Goal: Task Accomplishment & Management: Use online tool/utility

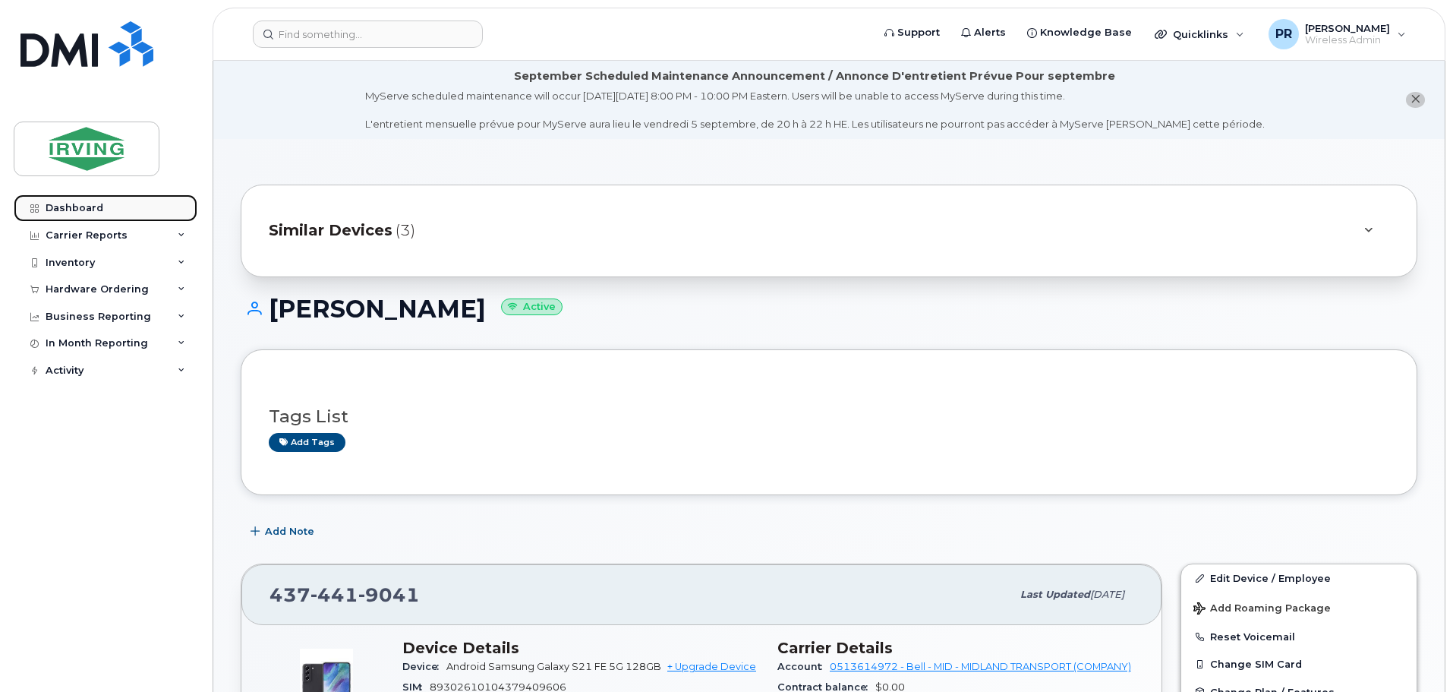
click at [94, 207] on div "Dashboard" at bounding box center [75, 208] width 58 height 12
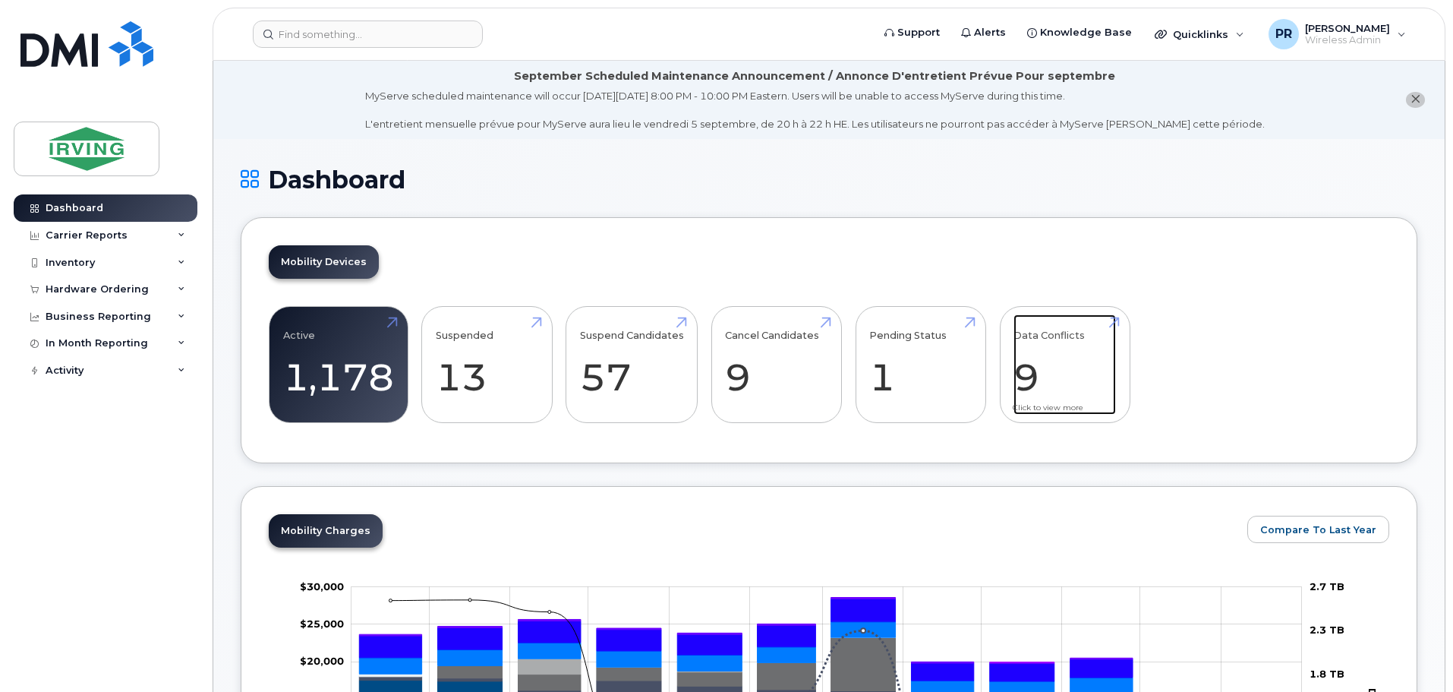
click at [1051, 368] on link "Data Conflicts 9" at bounding box center [1064, 364] width 102 height 100
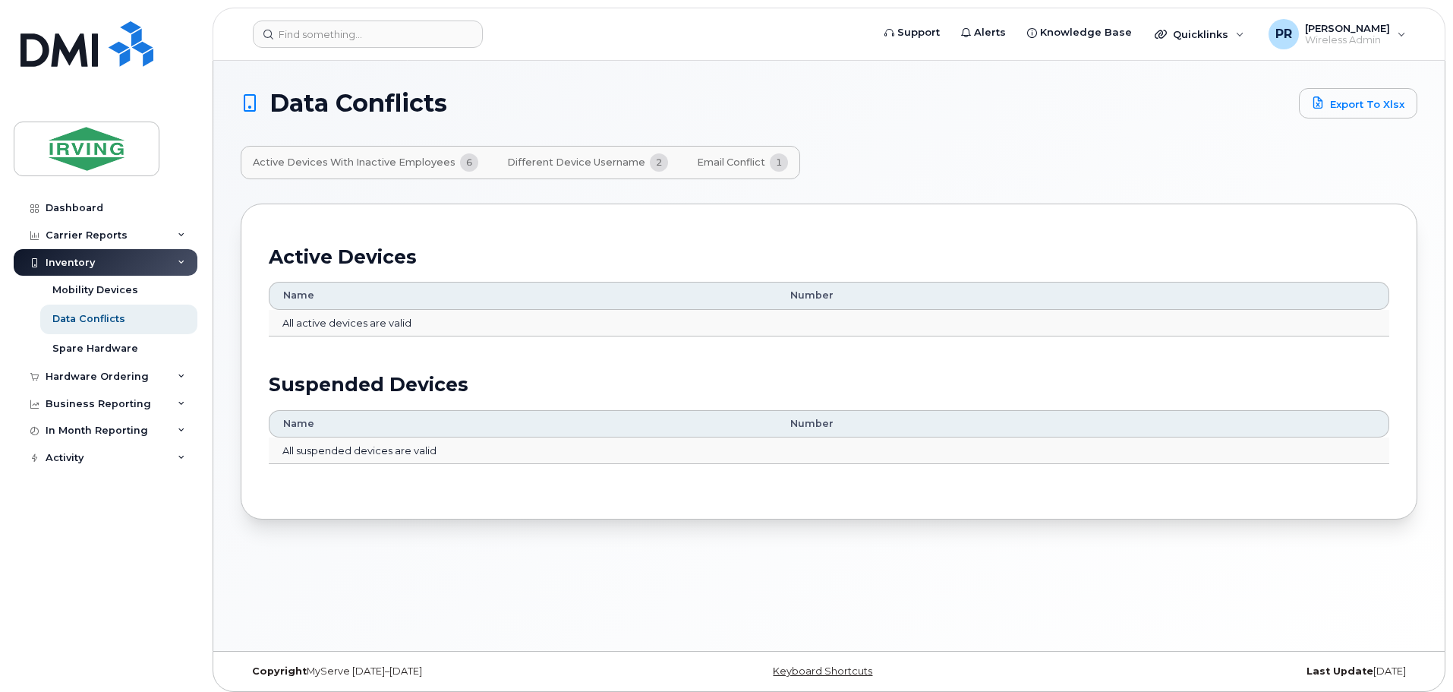
click at [564, 162] on span "Different Device Username" at bounding box center [576, 162] width 138 height 12
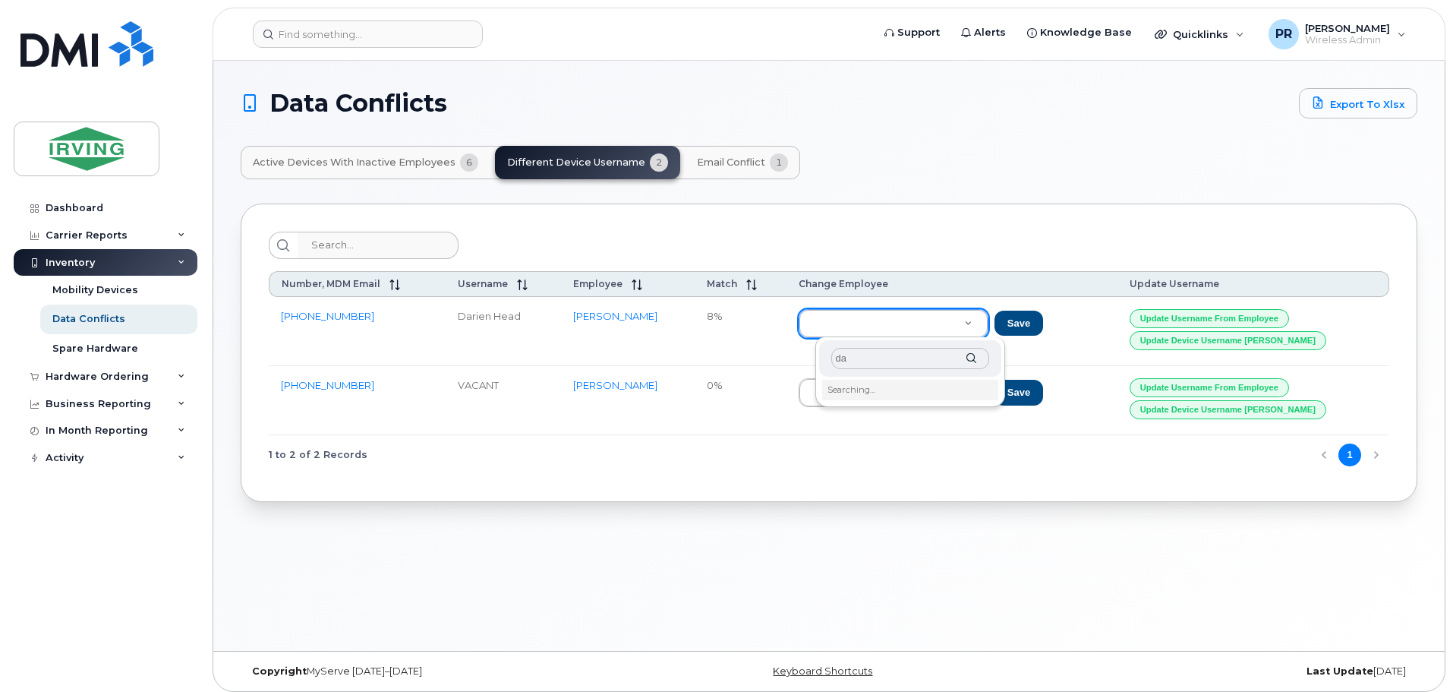
type input "d"
click at [719, 163] on span "Email Conflict" at bounding box center [731, 162] width 68 height 12
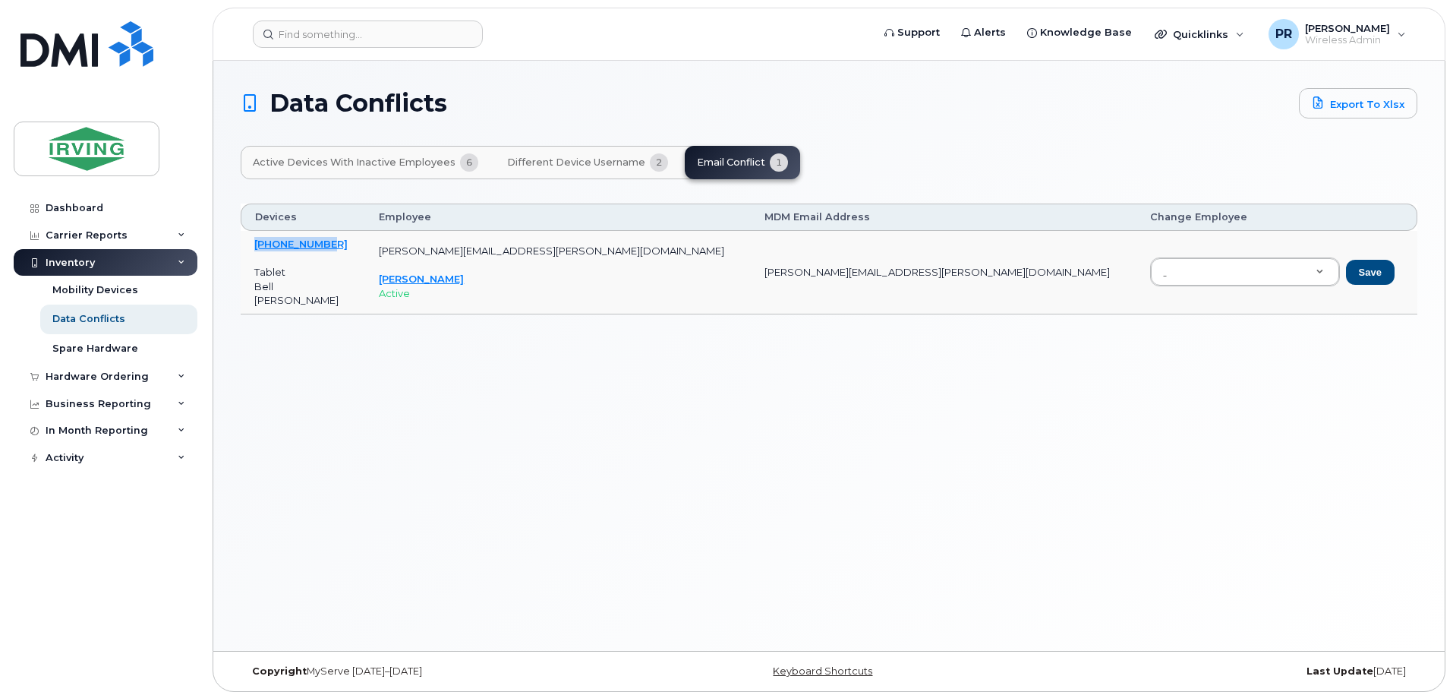
drag, startPoint x: 357, startPoint y: 241, endPoint x: 237, endPoint y: 257, distance: 121.1
click at [241, 253] on td "[PHONE_NUMBER] Tablet Bell [PERSON_NAME]" at bounding box center [303, 273] width 125 height 84
drag, startPoint x: 337, startPoint y: 250, endPoint x: 257, endPoint y: 241, distance: 80.9
click at [257, 241] on td "[PHONE_NUMBER] Tablet Bell [PERSON_NAME]" at bounding box center [303, 273] width 125 height 84
copy link "[PHONE_NUMBER]"
